Goal: Information Seeking & Learning: Learn about a topic

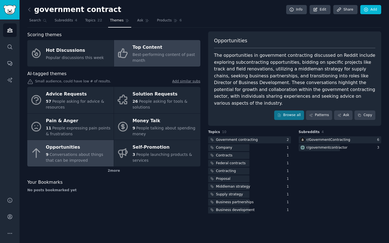
click at [175, 61] on div "Best-performing content of past month" at bounding box center [165, 58] width 65 height 12
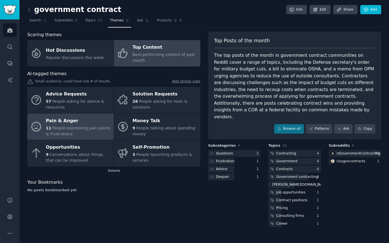
click at [78, 130] on div "11 People expressing pain points & frustrations" at bounding box center [78, 131] width 65 height 12
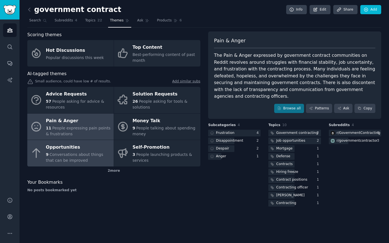
click at [64, 149] on div "Opportunities" at bounding box center [78, 147] width 65 height 9
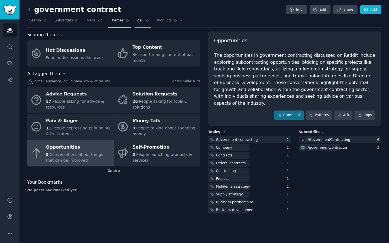
click at [137, 22] on span "Ask" at bounding box center [140, 20] width 6 height 5
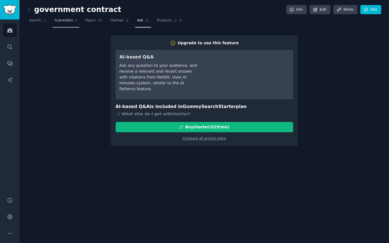
click at [72, 23] on link "Subreddits 4" at bounding box center [66, 21] width 26 height 11
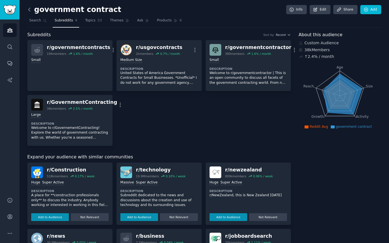
click at [30, 11] on icon at bounding box center [29, 10] width 6 height 6
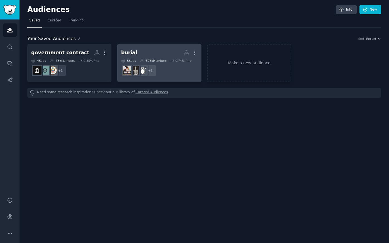
click at [129, 52] on div "burial" at bounding box center [129, 52] width 16 height 7
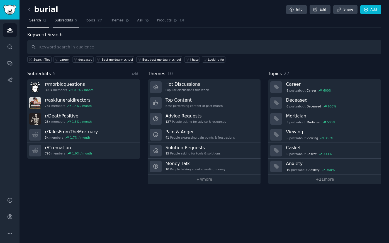
click at [67, 20] on span "Subreddits" at bounding box center [64, 20] width 18 height 5
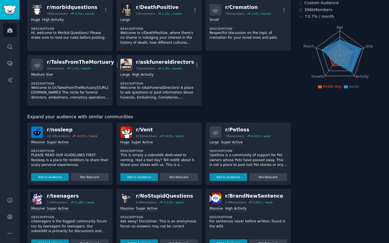
scroll to position [42, 0]
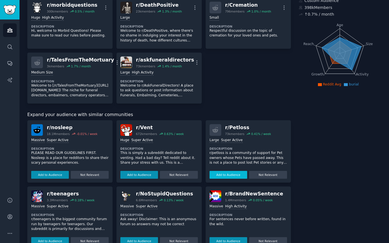
click at [225, 173] on button "Add to Audience" at bounding box center [229, 175] width 38 height 8
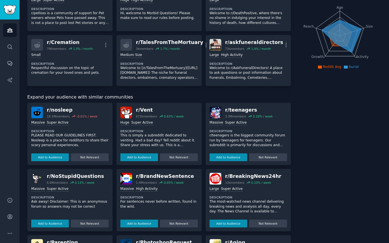
scroll to position [0, 0]
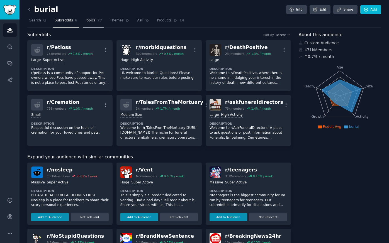
click at [85, 18] on span "Topics" at bounding box center [90, 20] width 10 height 5
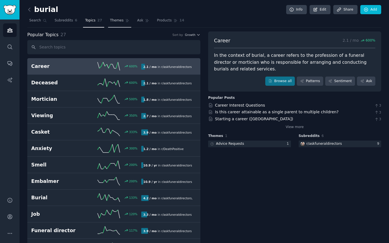
click at [121, 20] on span "Themes" at bounding box center [117, 20] width 14 height 5
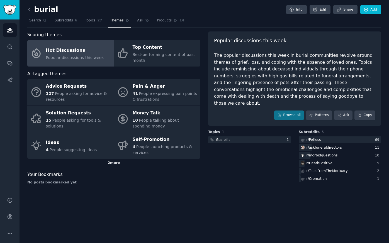
click at [115, 165] on div "2 more" at bounding box center [113, 163] width 173 height 9
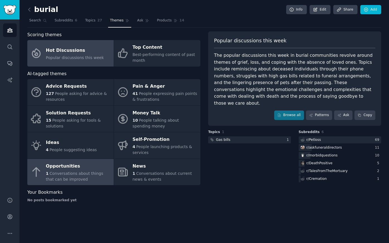
click at [70, 176] on div "1 Conversations about things that can be improved" at bounding box center [78, 177] width 65 height 12
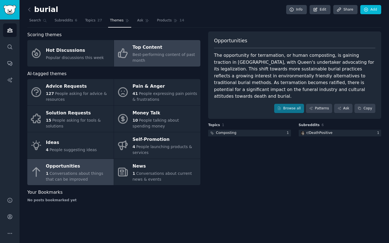
click at [170, 58] on div "Best-performing content of past month" at bounding box center [165, 58] width 65 height 12
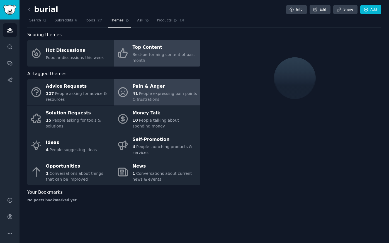
click at [165, 94] on span "People expressing pain points & frustrations" at bounding box center [165, 96] width 65 height 10
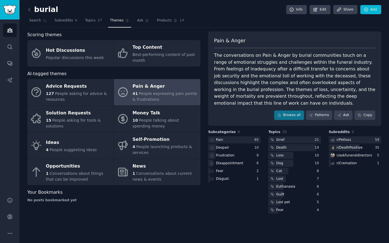
click at [165, 94] on span "People expressing pain points & frustrations" at bounding box center [165, 96] width 65 height 10
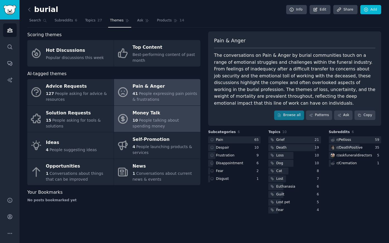
click at [178, 125] on div "10 People talking about spending money" at bounding box center [165, 124] width 65 height 12
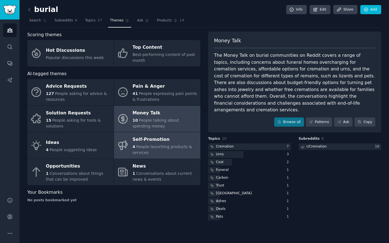
click at [162, 146] on span "People launching products & services" at bounding box center [163, 150] width 60 height 10
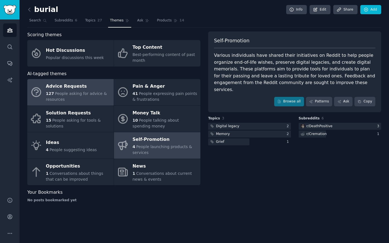
click at [76, 97] on div "127 People asking for advice & resources" at bounding box center [78, 97] width 65 height 12
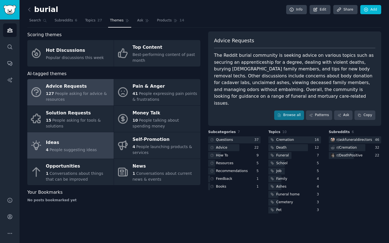
click at [60, 148] on span "People suggesting ideas" at bounding box center [73, 150] width 47 height 4
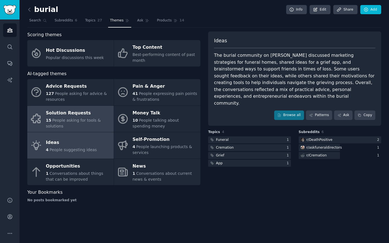
click at [84, 118] on span "People asking for tools & solutions" at bounding box center [73, 123] width 55 height 10
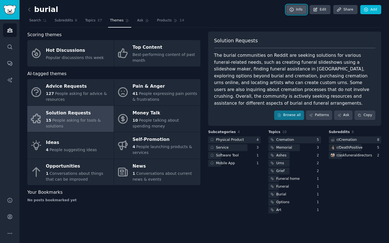
click at [292, 11] on icon at bounding box center [291, 9] width 5 height 5
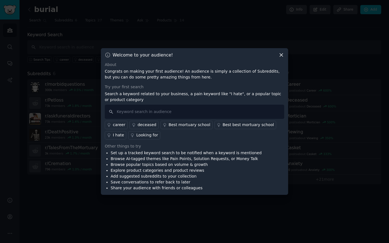
click at [290, 21] on div at bounding box center [194, 121] width 389 height 243
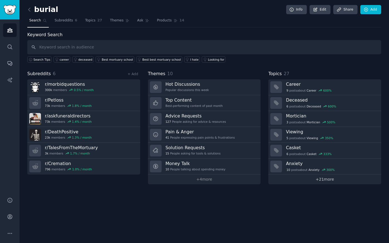
click at [318, 179] on link "+ 21 more" at bounding box center [324, 180] width 113 height 10
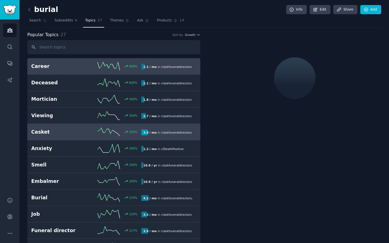
click at [53, 131] on h2 "Casket" at bounding box center [58, 132] width 55 height 7
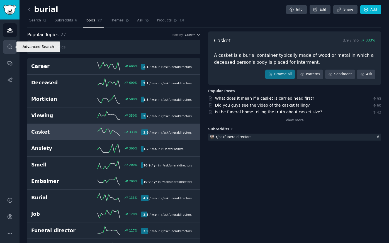
click at [8, 44] on icon "Sidebar" at bounding box center [10, 47] width 6 height 6
